Goal: Task Accomplishment & Management: Complete application form

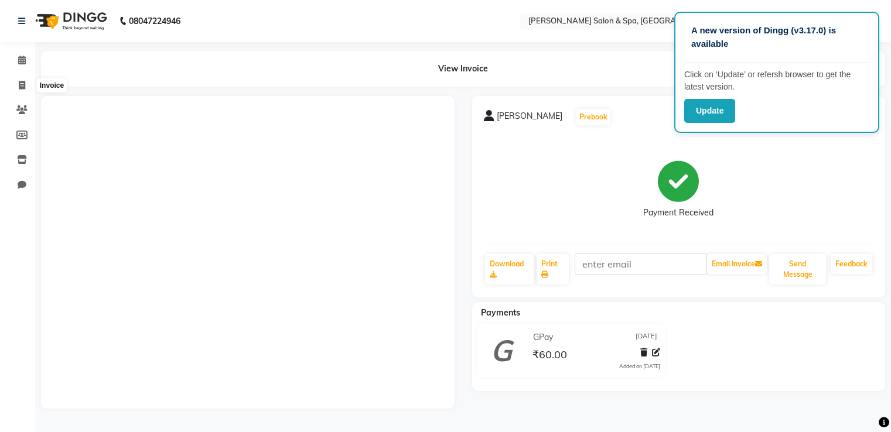
click at [23, 82] on icon at bounding box center [22, 85] width 6 height 9
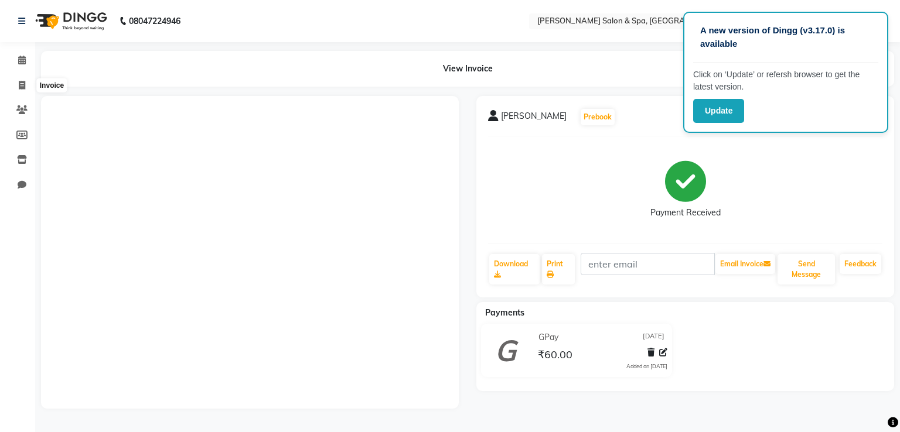
select select "67"
select select "service"
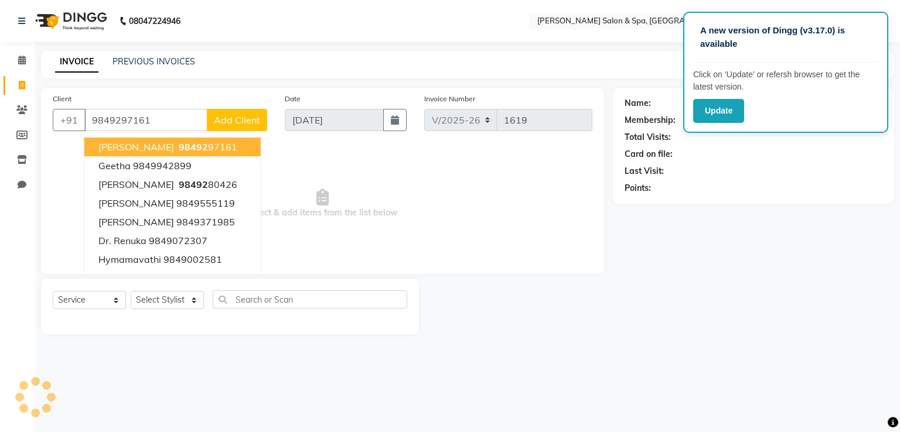
type input "9849297161"
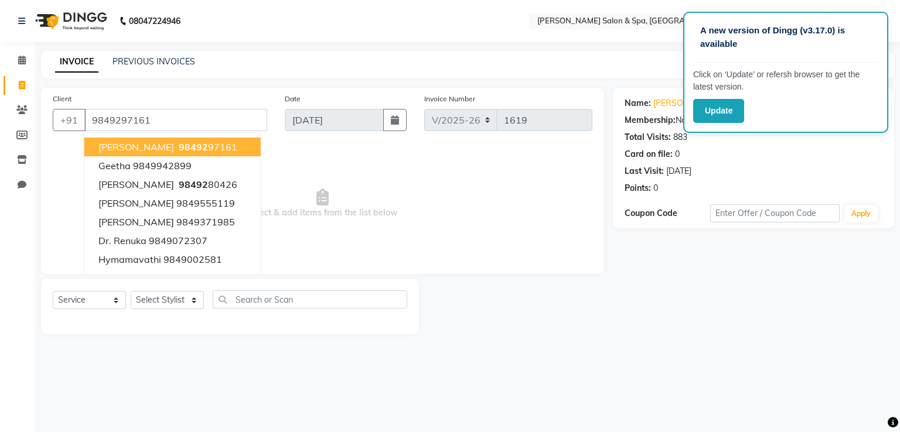
click at [179, 147] on span "98492" at bounding box center [193, 147] width 29 height 12
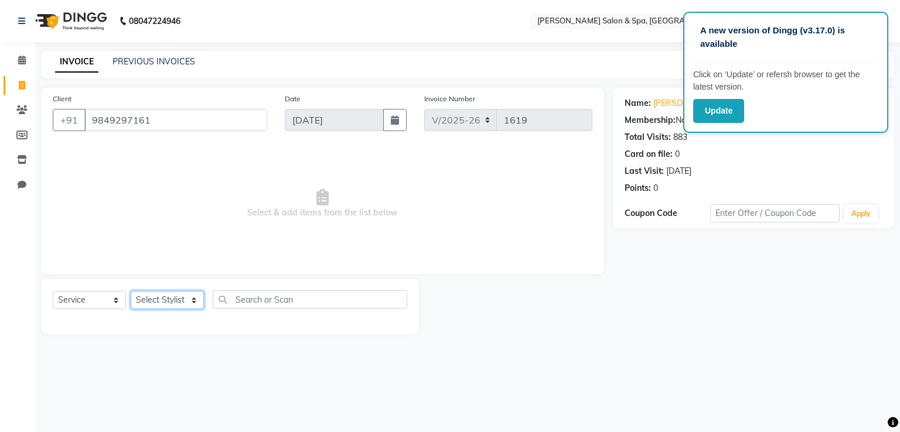
click at [166, 301] on select "Select Stylist [PERSON_NAME] Receptionist [PERSON_NAME] [PERSON_NAME]" at bounding box center [167, 300] width 73 height 18
select select "2482"
click at [131, 292] on select "Select Stylist [PERSON_NAME] Receptionist [PERSON_NAME] [PERSON_NAME]" at bounding box center [167, 300] width 73 height 18
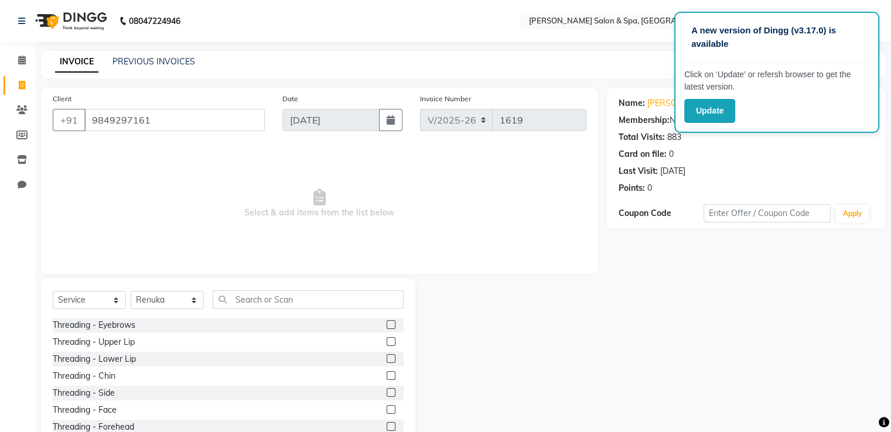
click at [387, 324] on label at bounding box center [391, 324] width 9 height 9
click at [387, 324] on input "checkbox" at bounding box center [391, 326] width 8 height 8
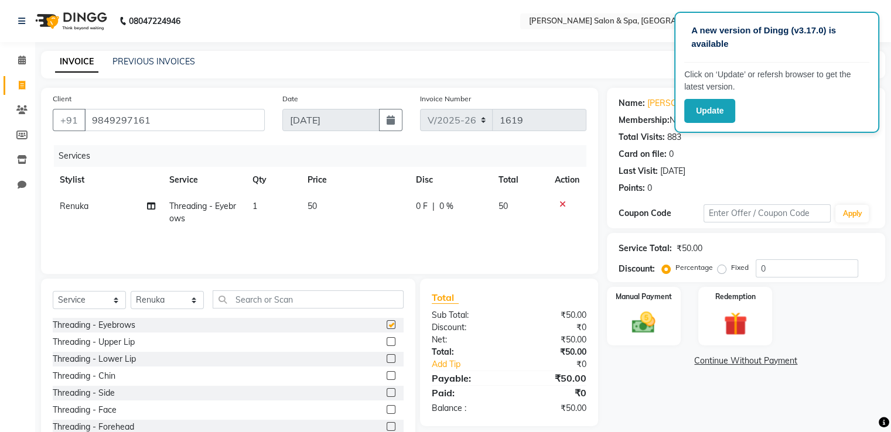
checkbox input "false"
click at [640, 311] on img at bounding box center [643, 323] width 39 height 28
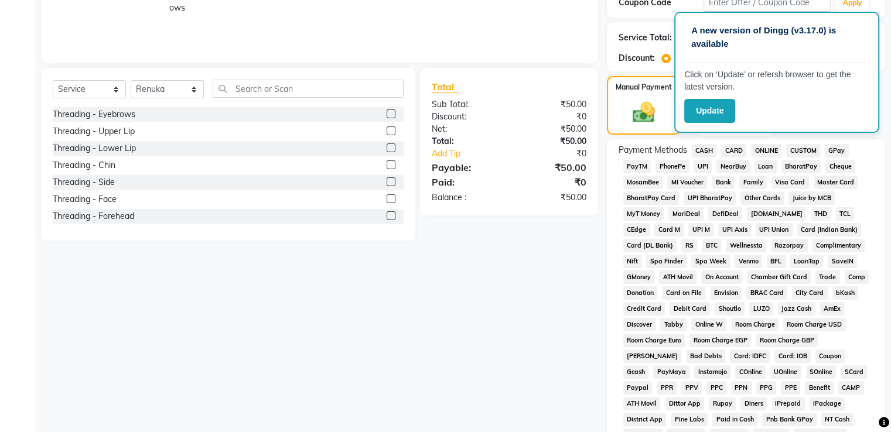
scroll to position [217, 0]
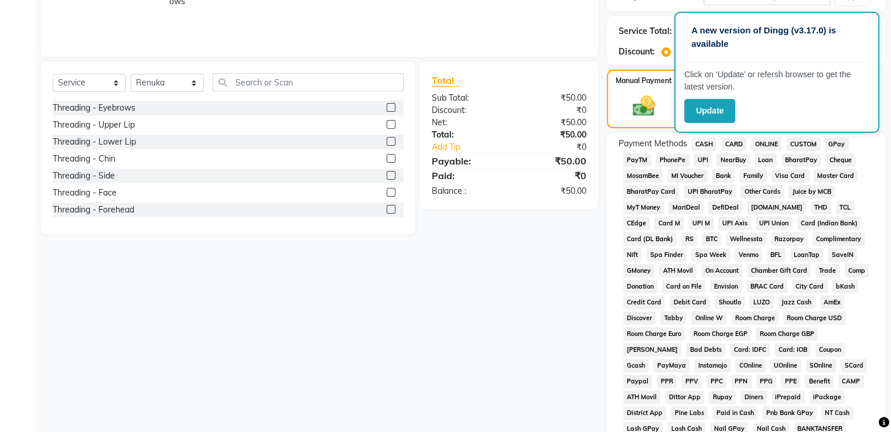
click at [830, 144] on span "GPay" at bounding box center [837, 144] width 24 height 13
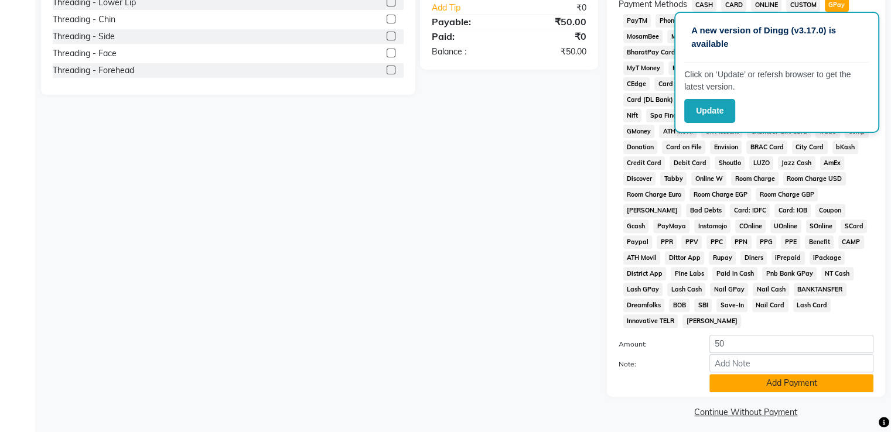
click at [829, 374] on button "Add Payment" at bounding box center [792, 383] width 164 height 18
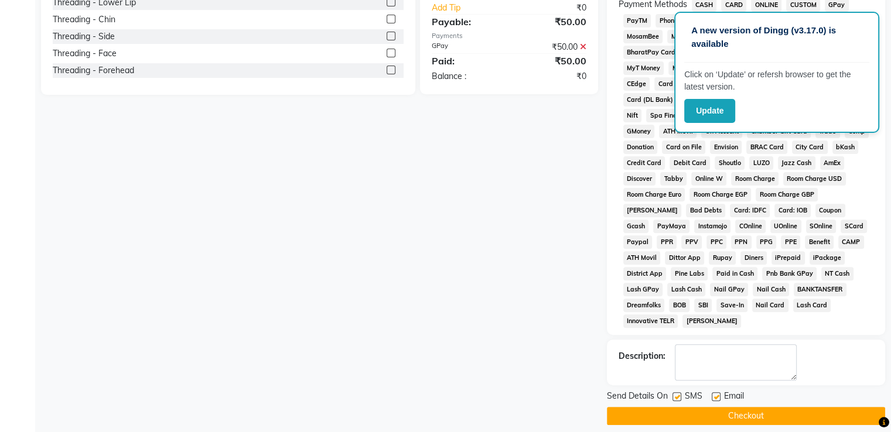
click at [825, 411] on button "Checkout" at bounding box center [746, 416] width 278 height 18
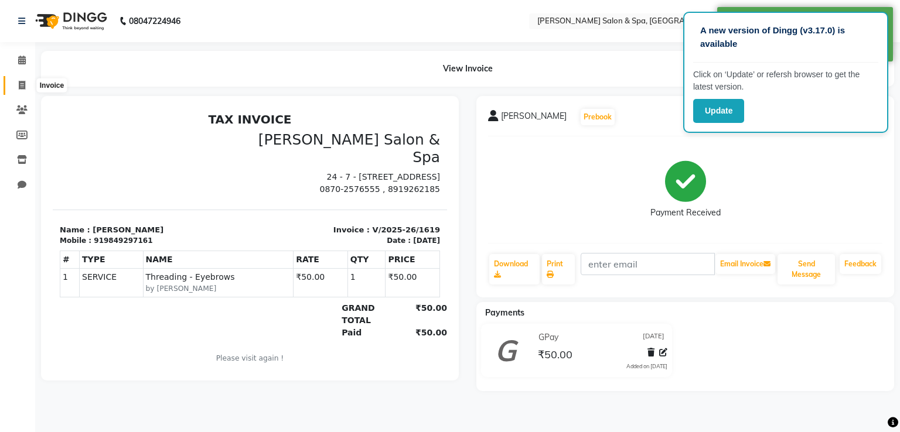
click at [26, 81] on span at bounding box center [22, 85] width 21 height 13
select select "service"
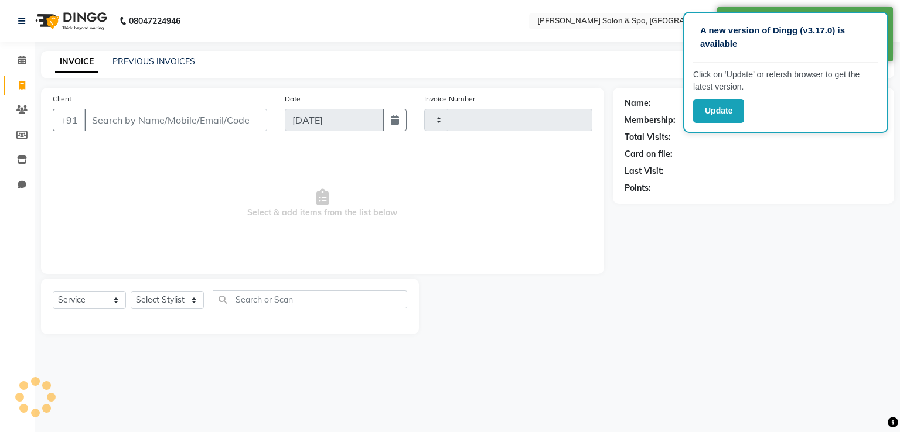
type input "1620"
select select "67"
click at [124, 60] on link "PREVIOUS INVOICES" at bounding box center [153, 61] width 83 height 11
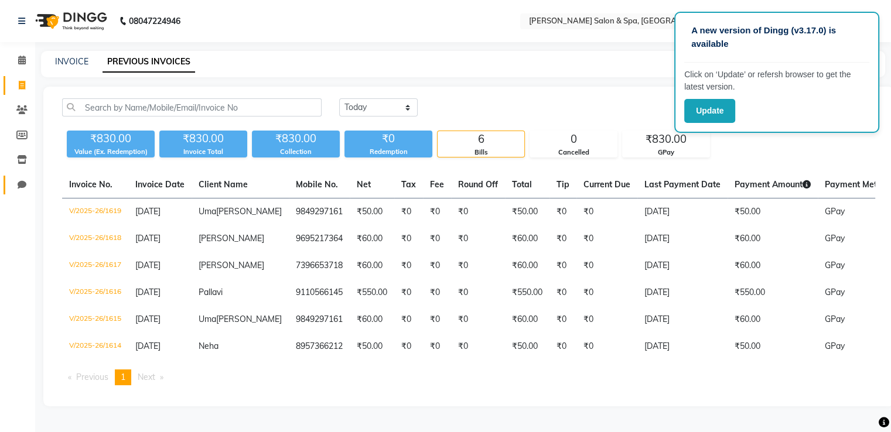
click at [24, 177] on link "Chat" at bounding box center [18, 185] width 28 height 19
select select "100"
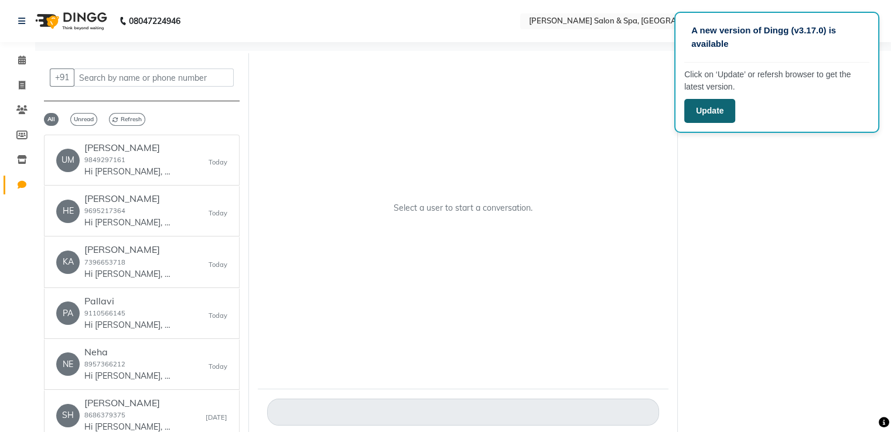
click at [701, 108] on button "Update" at bounding box center [709, 111] width 51 height 24
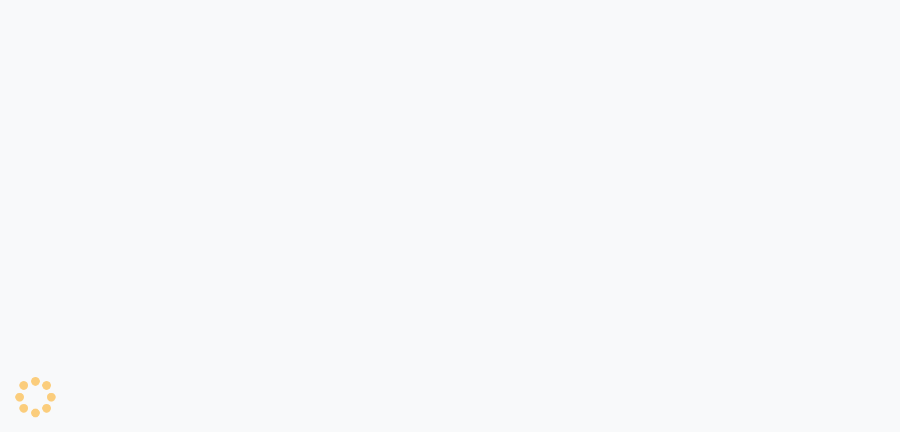
select select "100"
